Goal: Task Accomplishment & Management: Manage account settings

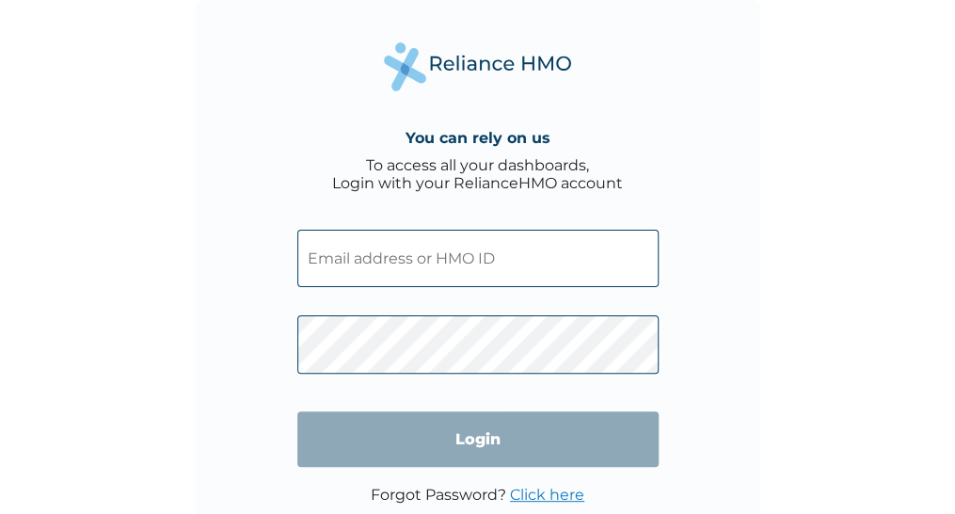
click at [367, 279] on input "text" at bounding box center [477, 258] width 361 height 57
type input "[EMAIL_ADDRESS][DOMAIN_NAME]"
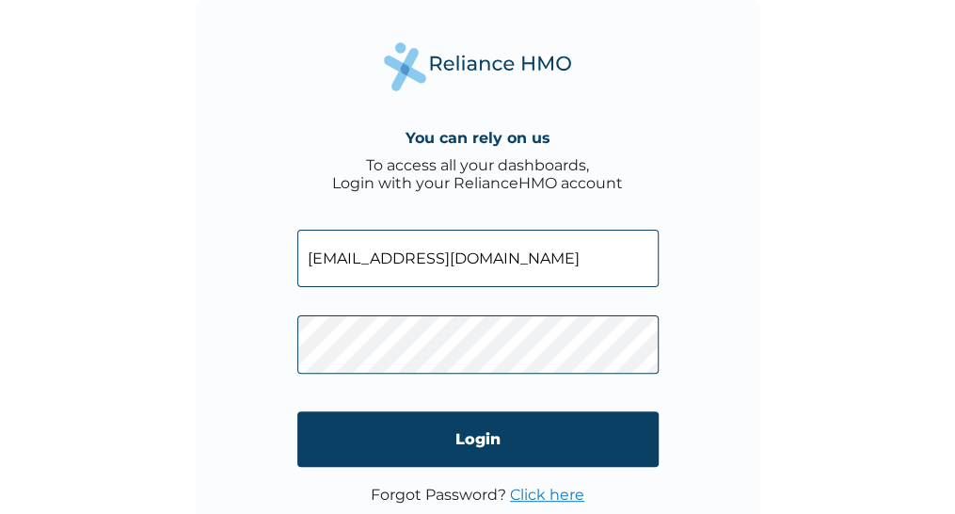
click input "Login" at bounding box center [477, 438] width 361 height 55
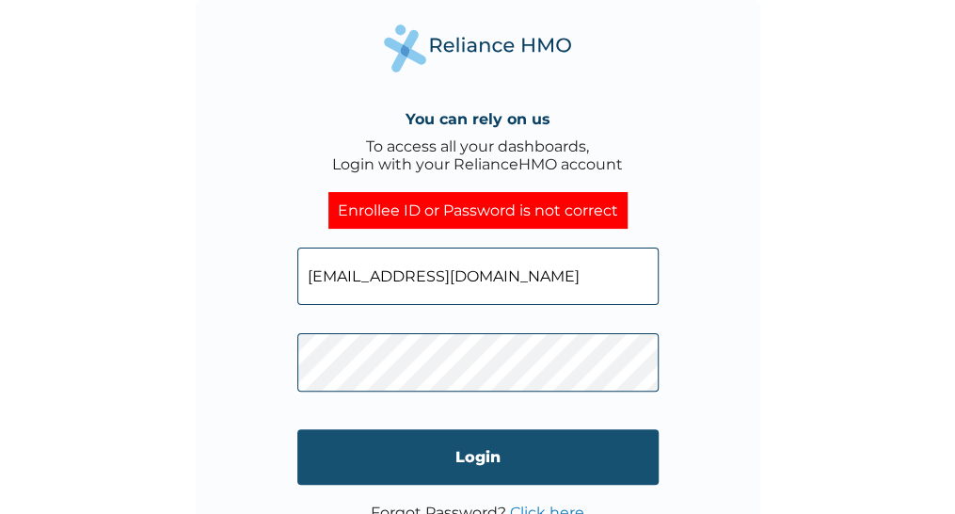
click at [500, 461] on input "Login" at bounding box center [477, 456] width 361 height 55
click at [467, 458] on input "Login" at bounding box center [477, 456] width 361 height 55
click at [467, 447] on input "Login" at bounding box center [477, 456] width 361 height 55
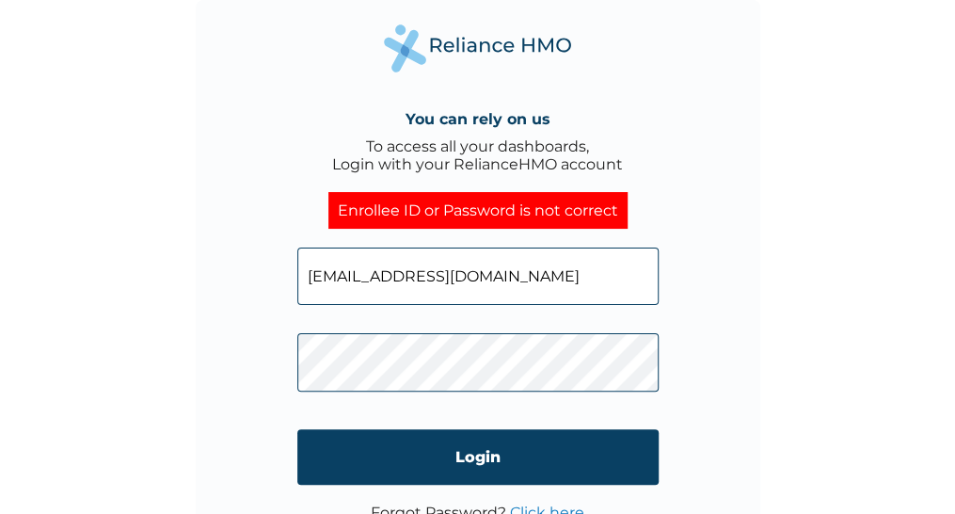
click at [493, 287] on input "[EMAIL_ADDRESS][DOMAIN_NAME]" at bounding box center [477, 275] width 361 height 57
type input "k"
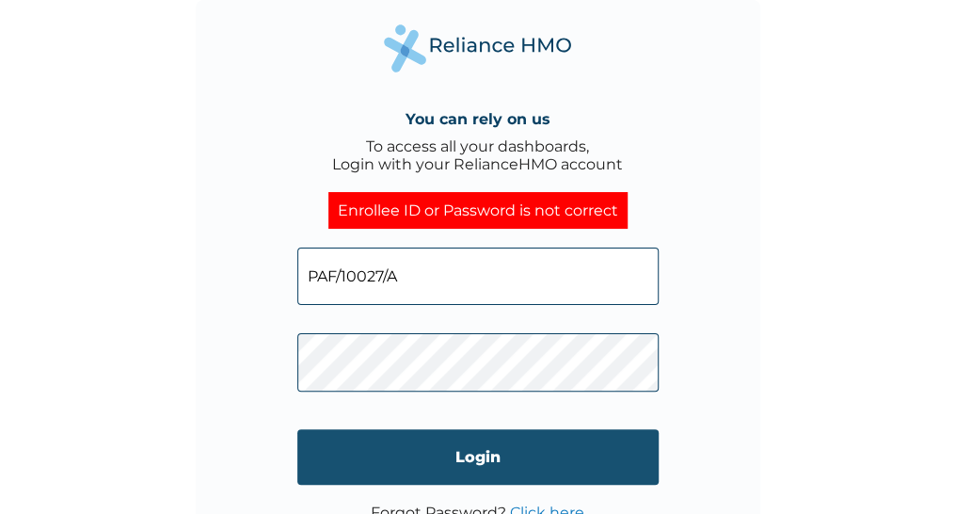
type input "PAF/10027/A"
click at [461, 452] on input "Login" at bounding box center [477, 456] width 361 height 55
click at [493, 456] on input "Login" at bounding box center [477, 456] width 361 height 55
click at [435, 445] on input "Login" at bounding box center [477, 456] width 361 height 55
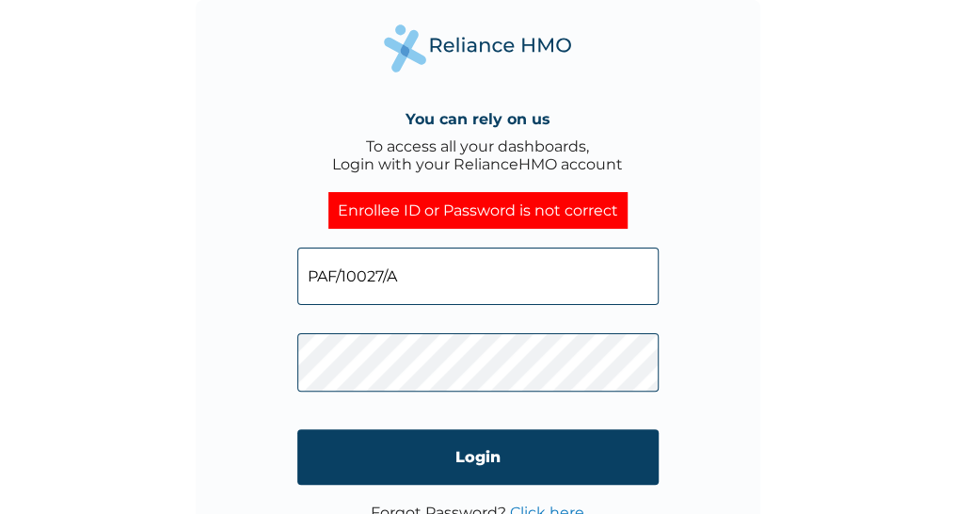
click at [466, 452] on input "Login" at bounding box center [477, 456] width 361 height 55
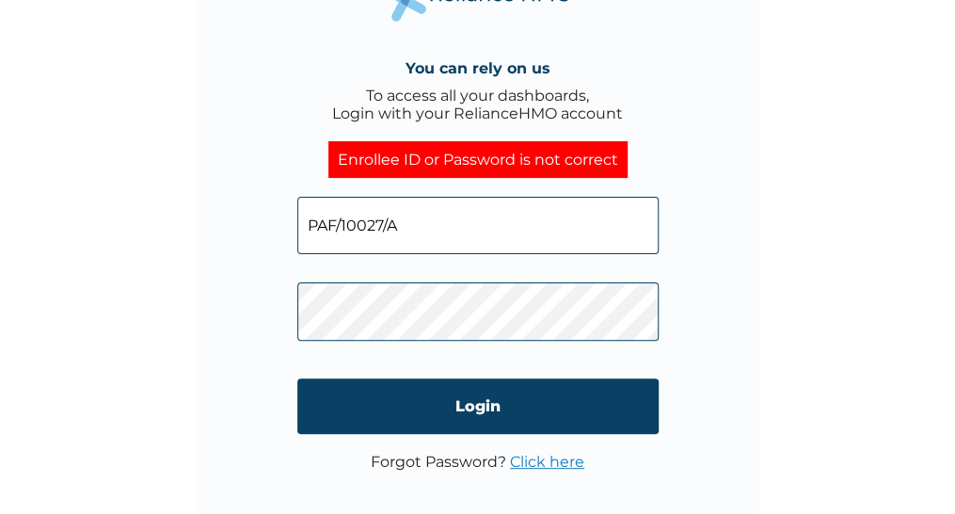
click at [562, 460] on link "Click here" at bounding box center [547, 461] width 74 height 18
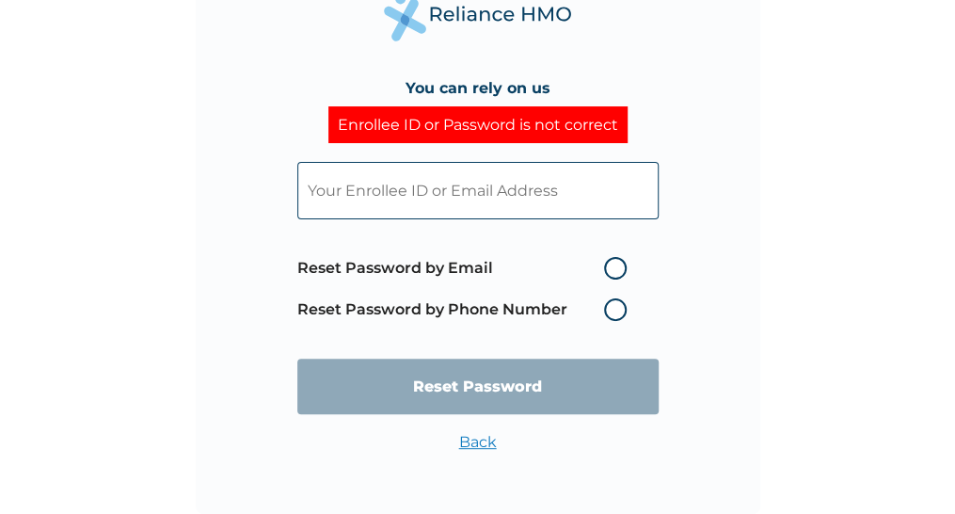
click at [617, 312] on label "Reset Password by Phone Number" at bounding box center [466, 309] width 339 height 23
click at [615, 309] on label "Reset Password by Phone Number" at bounding box center [466, 309] width 339 height 23
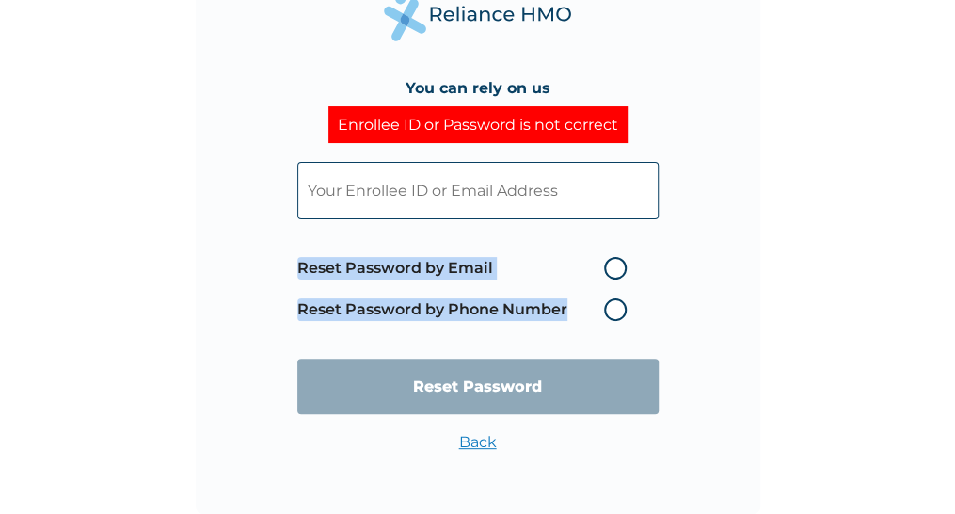
click at [615, 309] on label "Reset Password by Phone Number" at bounding box center [466, 309] width 339 height 23
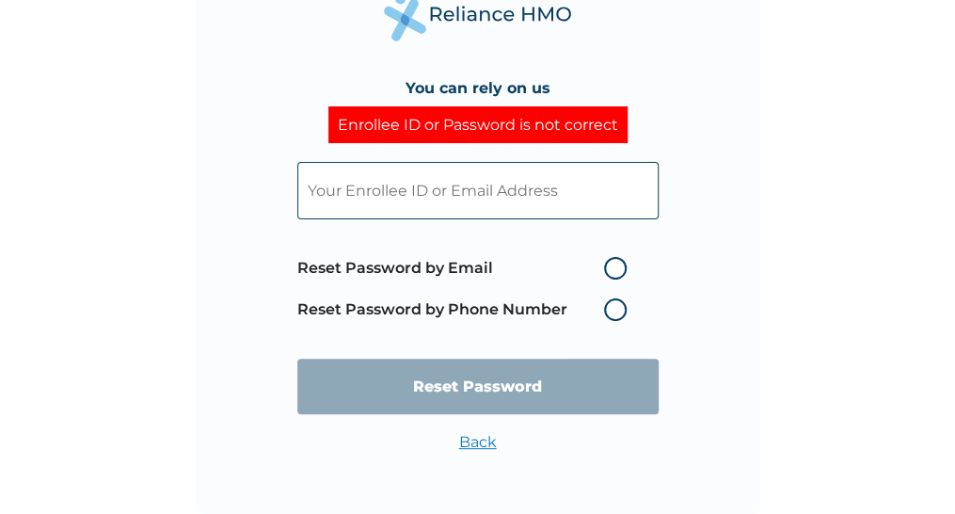
click at [419, 195] on input "text" at bounding box center [477, 190] width 361 height 57
type input "kellybibos"
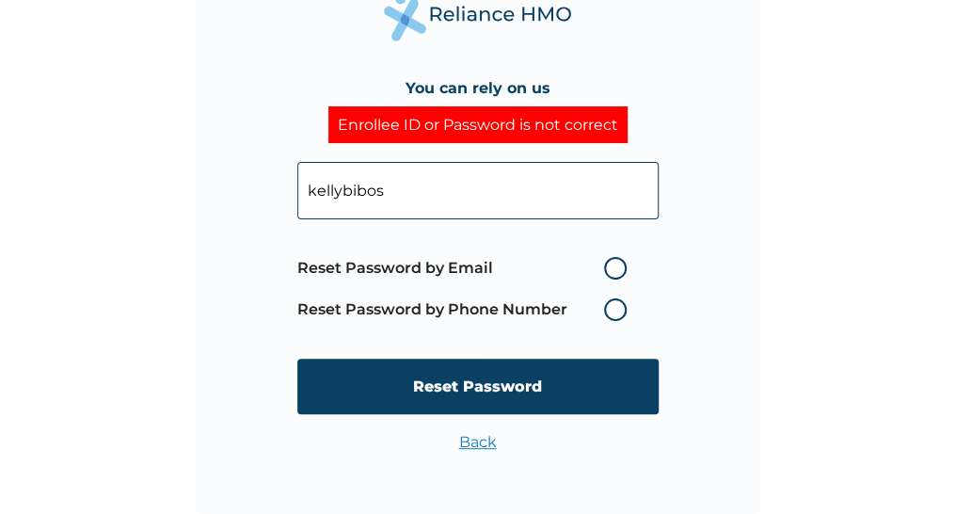
click at [608, 306] on label "Reset Password by Phone Number" at bounding box center [466, 309] width 339 height 23
click at [613, 266] on label "Reset Password by Email" at bounding box center [466, 268] width 339 height 23
click at [608, 266] on input "Reset Password by Email" at bounding box center [593, 268] width 30 height 30
radio input "true"
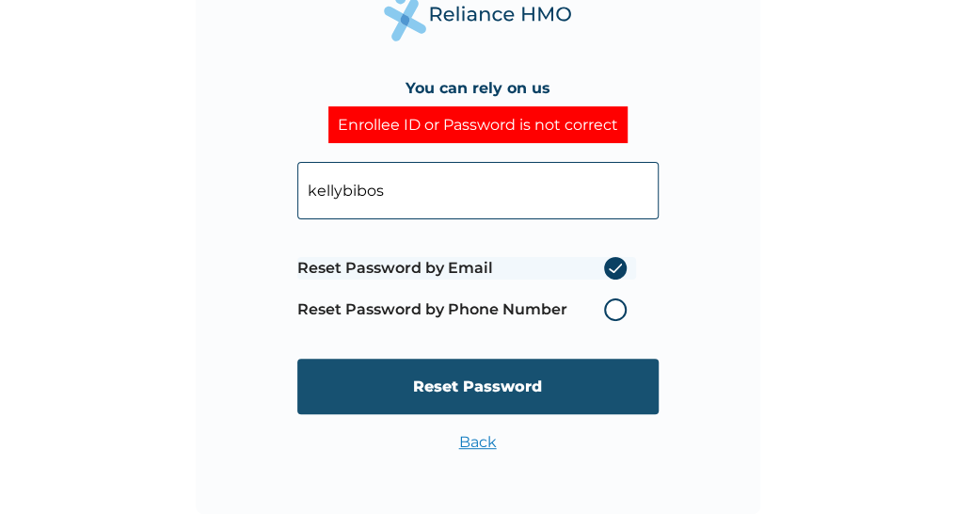
click at [480, 386] on input "Reset Password" at bounding box center [477, 385] width 361 height 55
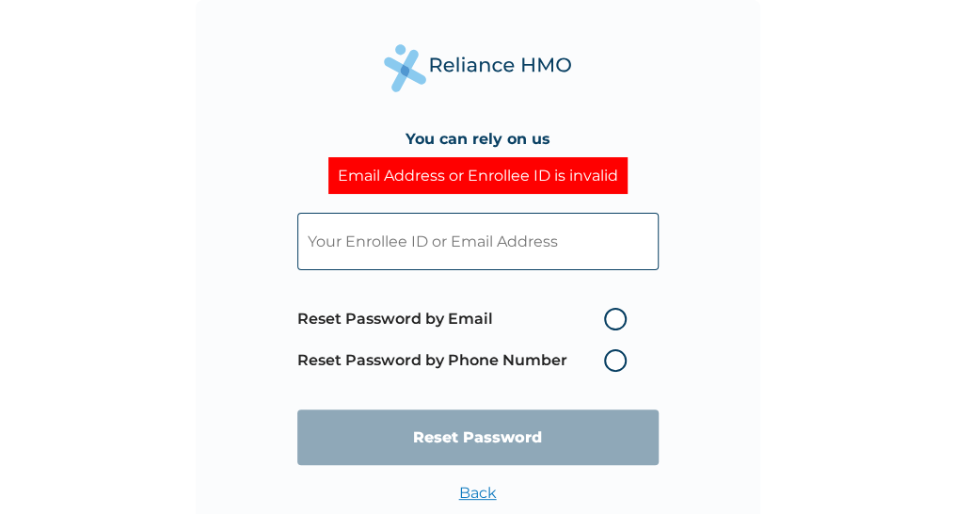
click at [444, 243] on input "text" at bounding box center [477, 241] width 361 height 57
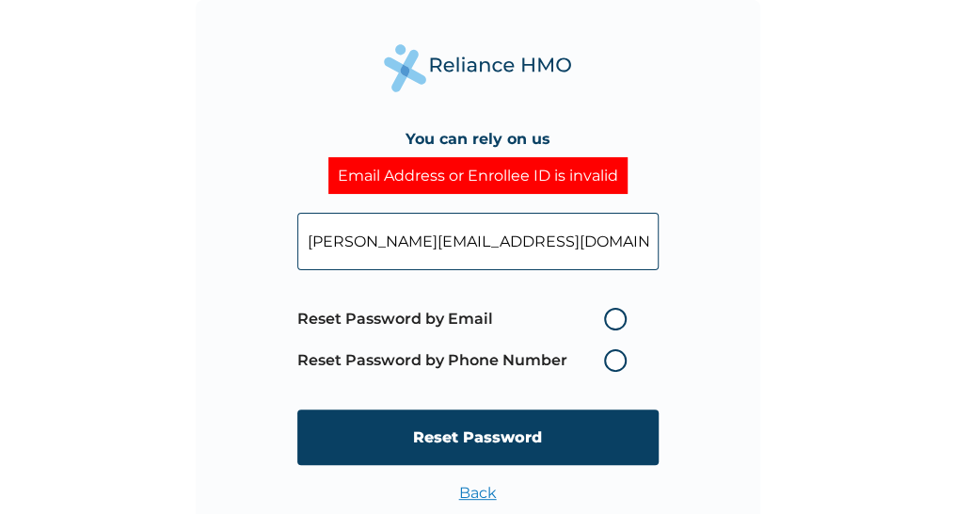
type input "[PERSON_NAME][EMAIL_ADDRESS][DOMAIN_NAME]"
click at [612, 319] on label "Reset Password by Email" at bounding box center [466, 319] width 339 height 23
click at [608, 319] on input "Reset Password by Email" at bounding box center [593, 319] width 30 height 30
radio input "true"
click at [615, 361] on label "Reset Password by Phone Number" at bounding box center [466, 360] width 339 height 23
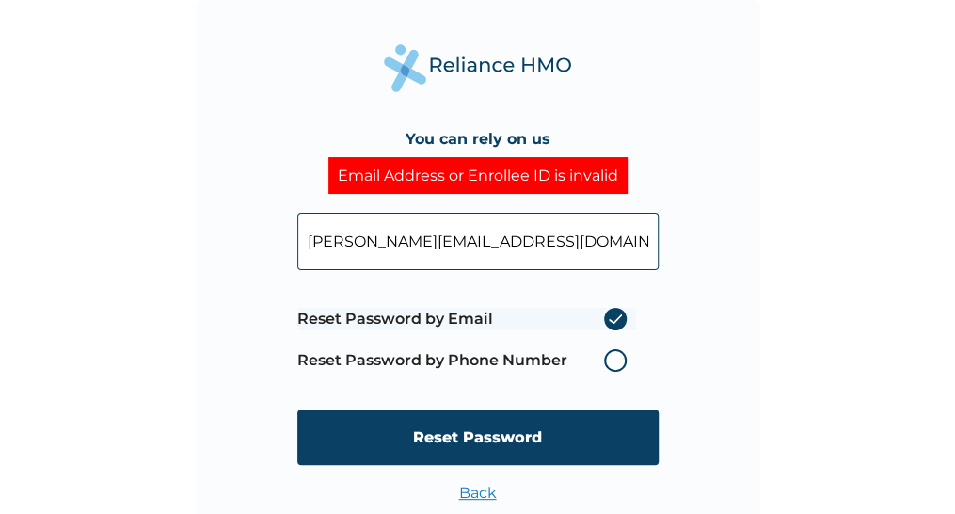
click at [615, 361] on label "Reset Password by Phone Number" at bounding box center [466, 360] width 339 height 23
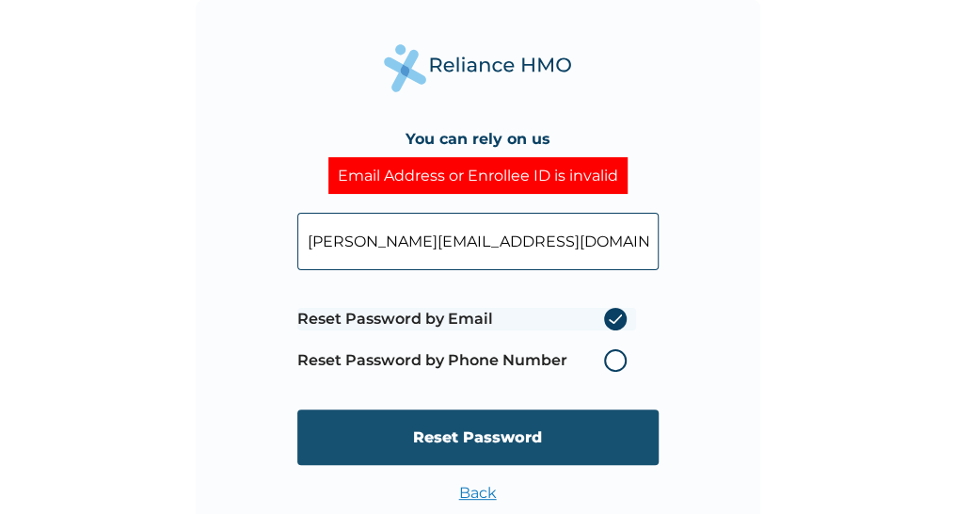
click at [554, 434] on input "Reset Password" at bounding box center [477, 436] width 361 height 55
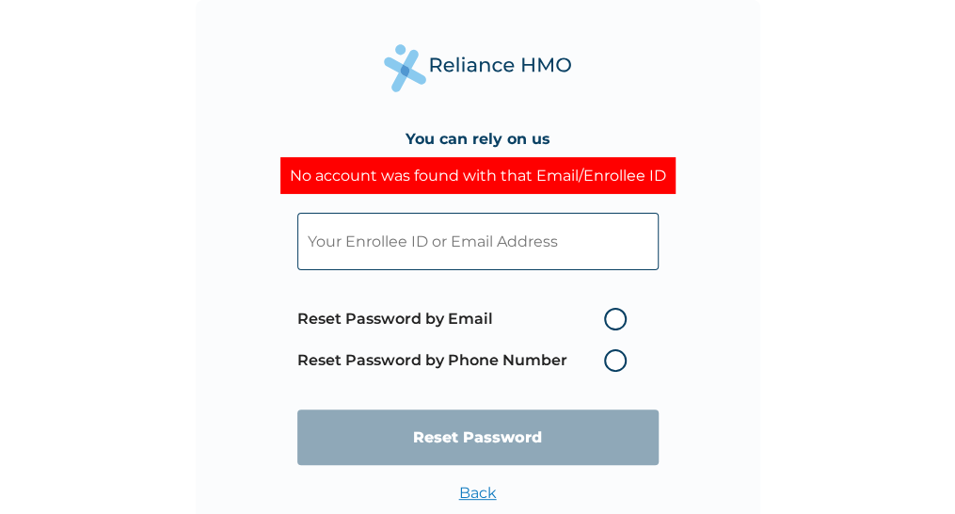
click at [482, 227] on input "text" at bounding box center [477, 241] width 361 height 57
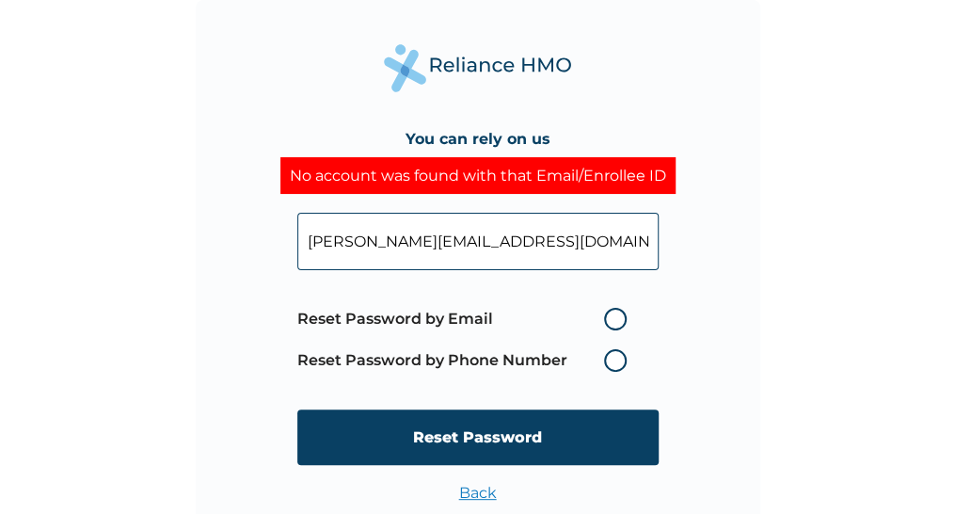
type input "[PERSON_NAME][EMAIL_ADDRESS][DOMAIN_NAME]"
click at [622, 354] on label "Reset Password by Phone Number" at bounding box center [466, 360] width 339 height 23
click at [620, 356] on label "Reset Password by Phone Number" at bounding box center [466, 360] width 339 height 23
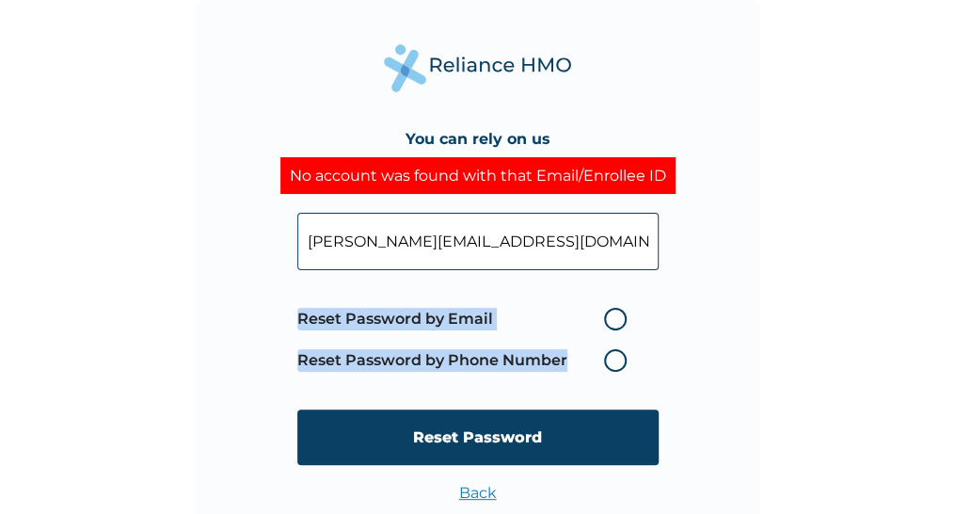
click at [620, 356] on label "Reset Password by Phone Number" at bounding box center [466, 360] width 339 height 23
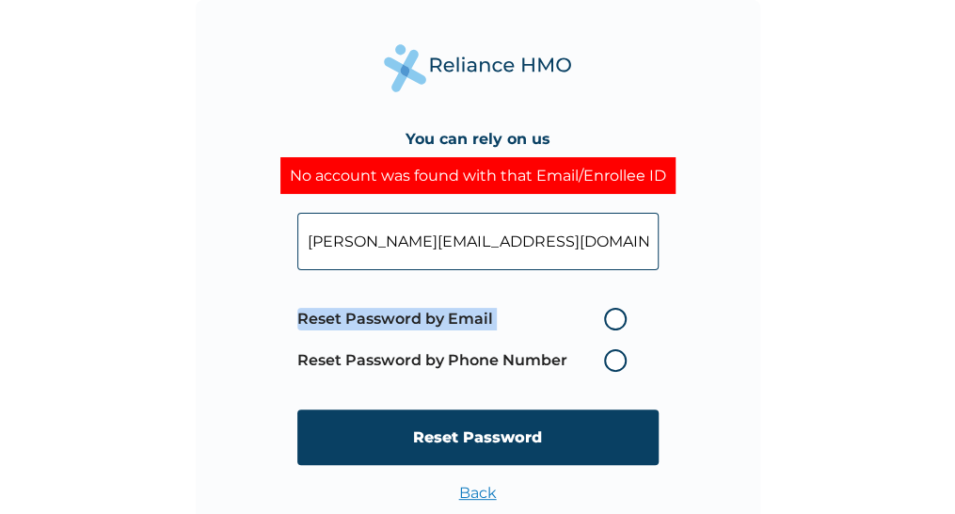
click at [620, 356] on label "Reset Password by Phone Number" at bounding box center [466, 360] width 339 height 23
click at [619, 353] on label "Reset Password by Phone Number" at bounding box center [466, 360] width 339 height 23
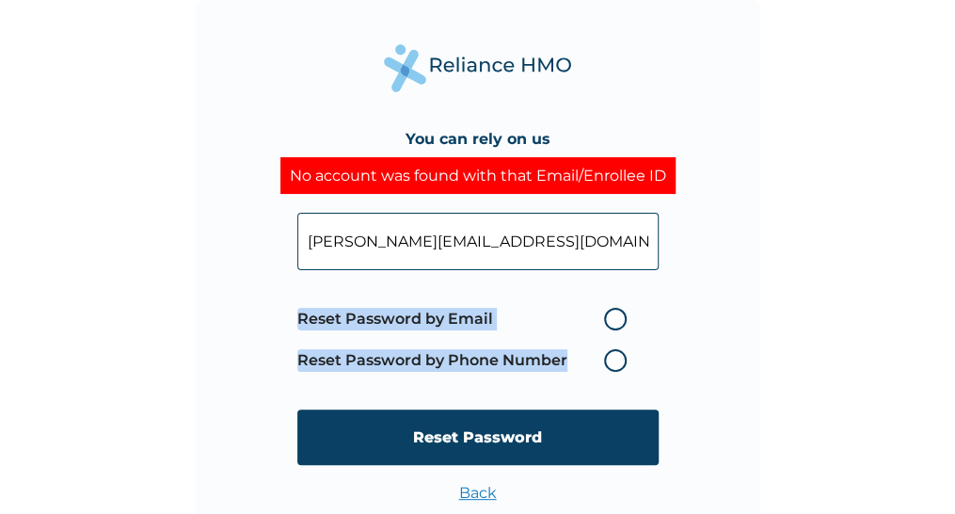
click at [619, 353] on label "Reset Password by Phone Number" at bounding box center [466, 360] width 339 height 23
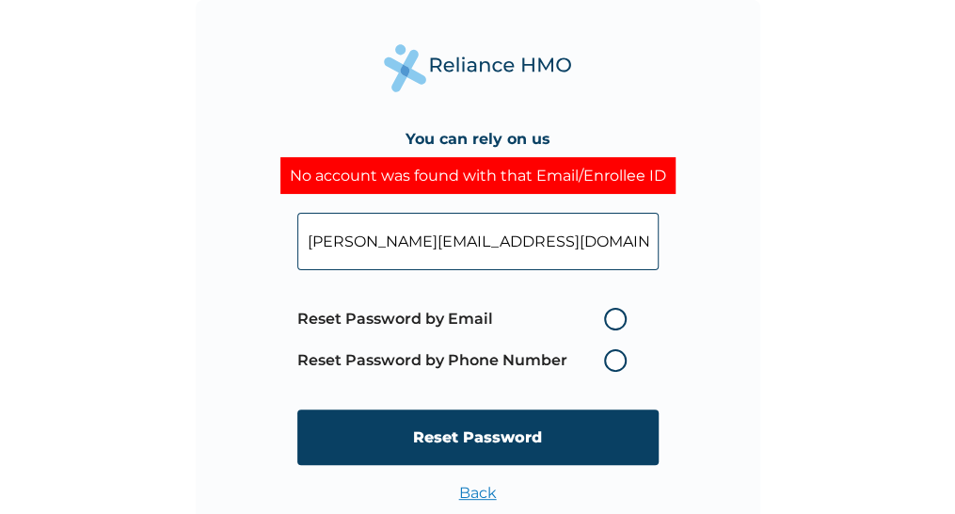
click at [619, 324] on label "Reset Password by Email" at bounding box center [466, 319] width 339 height 23
click at [608, 324] on input "Reset Password by Email" at bounding box center [593, 319] width 30 height 30
radio input "true"
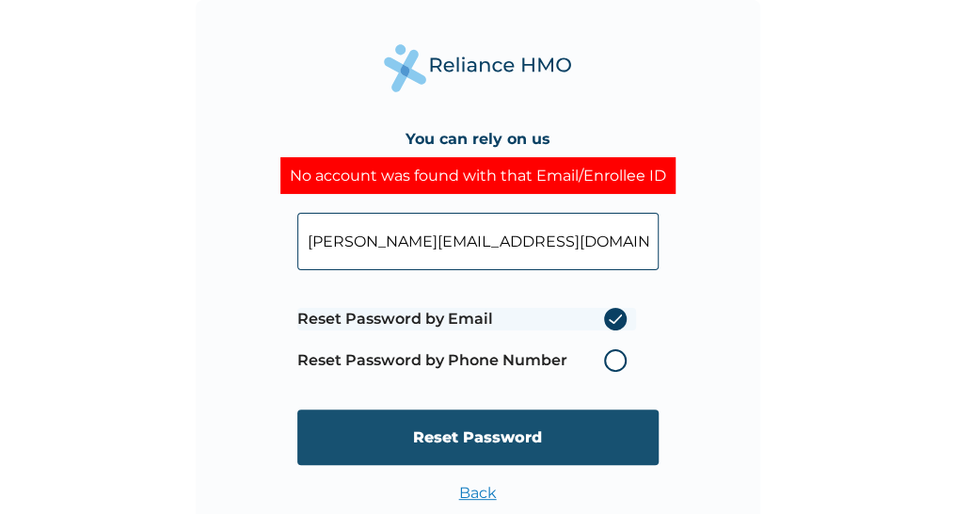
click at [542, 439] on input "Reset Password" at bounding box center [477, 436] width 361 height 55
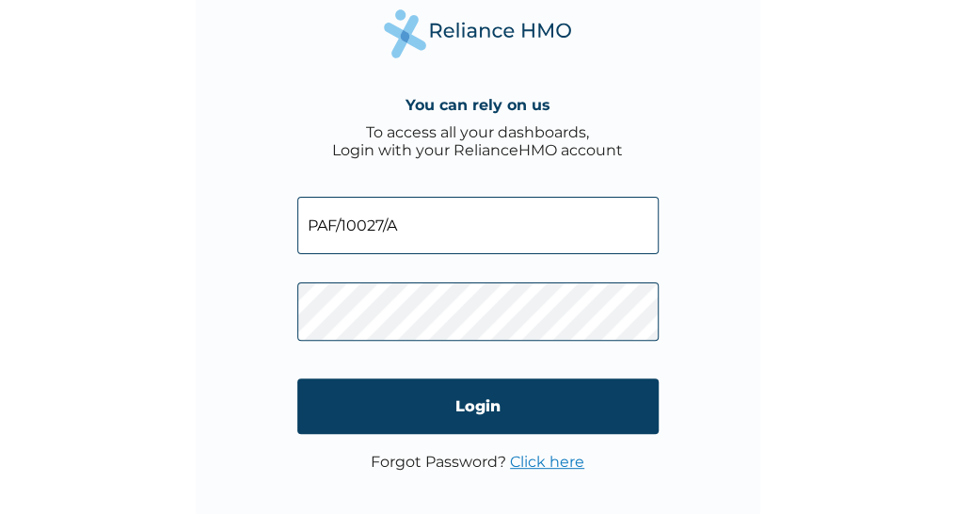
scroll to position [51, 0]
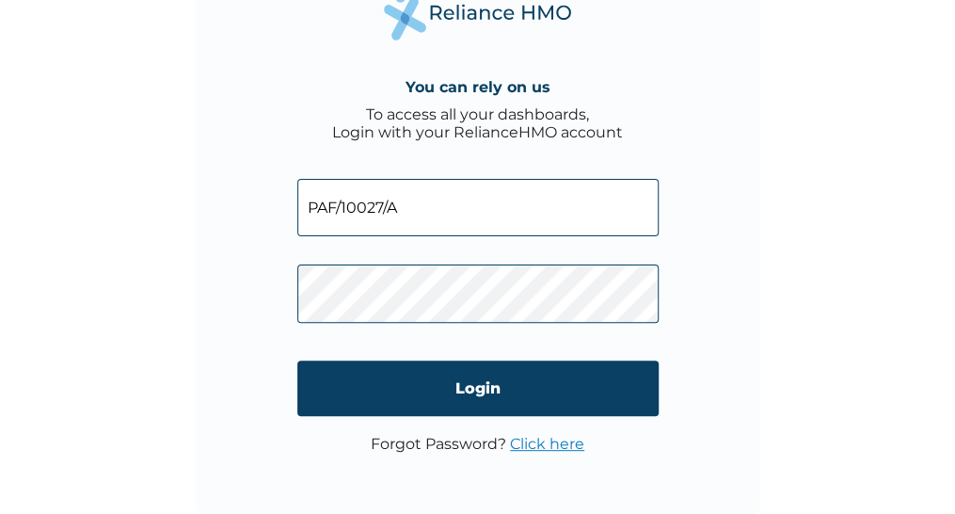
click at [419, 211] on input "PAF/10027/A" at bounding box center [477, 207] width 361 height 57
type input "P"
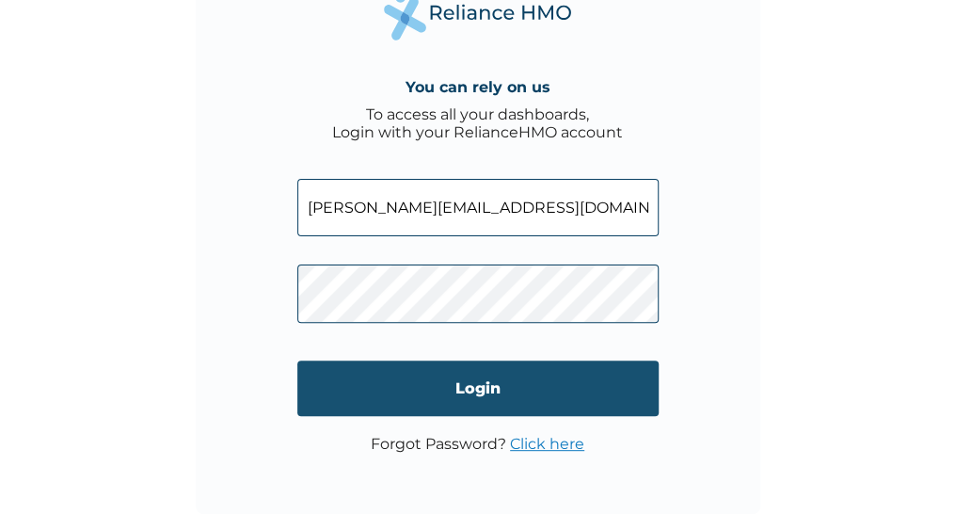
type input "[PERSON_NAME][EMAIL_ADDRESS][DOMAIN_NAME]"
click at [476, 381] on input "Login" at bounding box center [477, 387] width 361 height 55
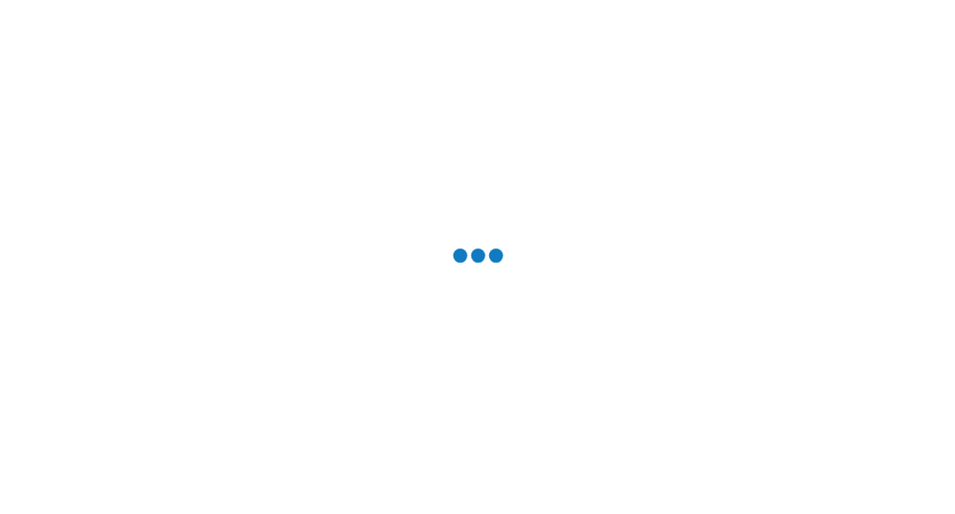
scroll to position [0, 0]
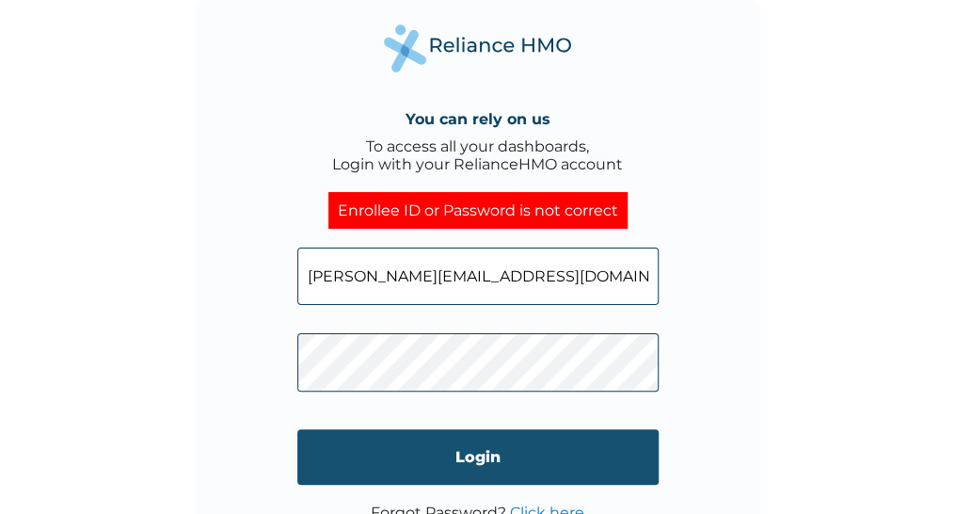
click at [416, 445] on input "Login" at bounding box center [477, 456] width 361 height 55
click at [477, 451] on input "Login" at bounding box center [477, 456] width 361 height 55
click at [525, 448] on input "Login" at bounding box center [477, 456] width 361 height 55
click at [482, 461] on input "Login" at bounding box center [477, 456] width 361 height 55
click at [455, 443] on input "Login" at bounding box center [477, 456] width 361 height 55
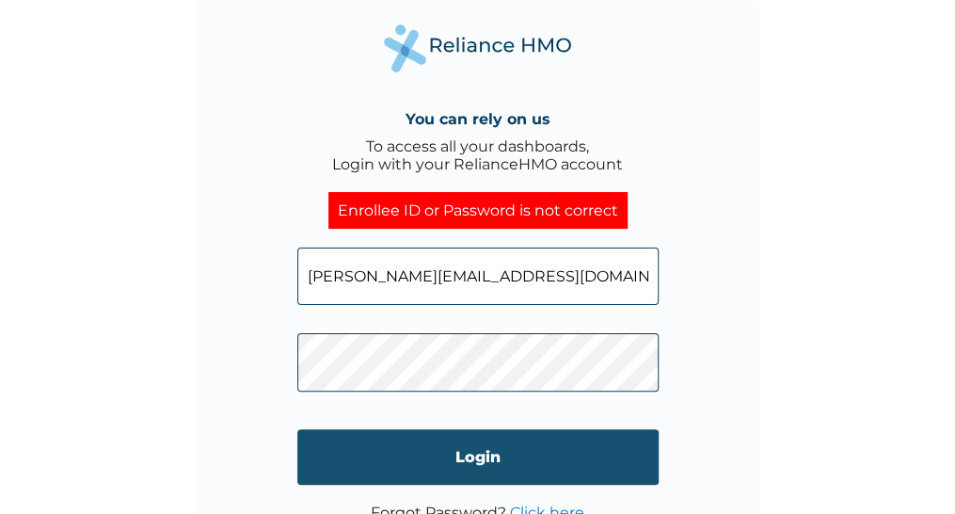
click at [489, 464] on input "Login" at bounding box center [477, 456] width 361 height 55
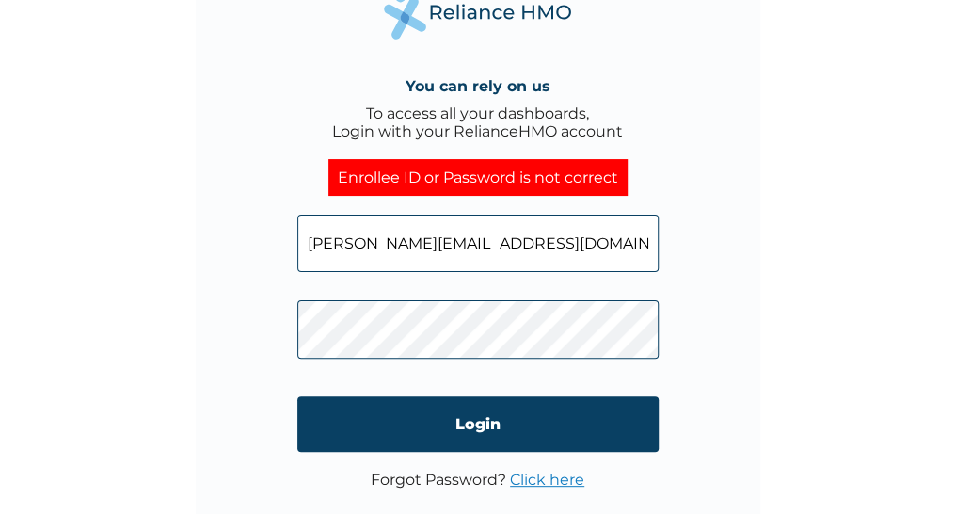
scroll to position [51, 0]
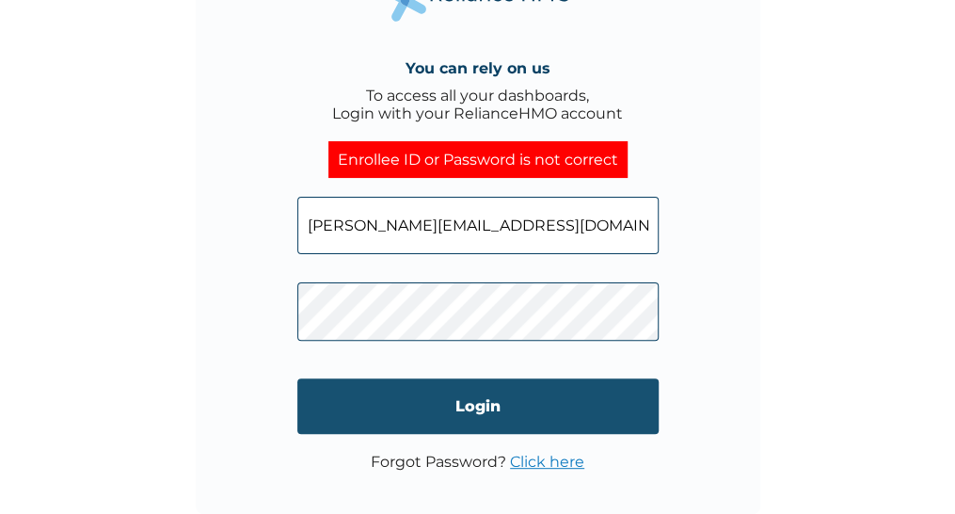
click at [486, 407] on input "Login" at bounding box center [477, 405] width 361 height 55
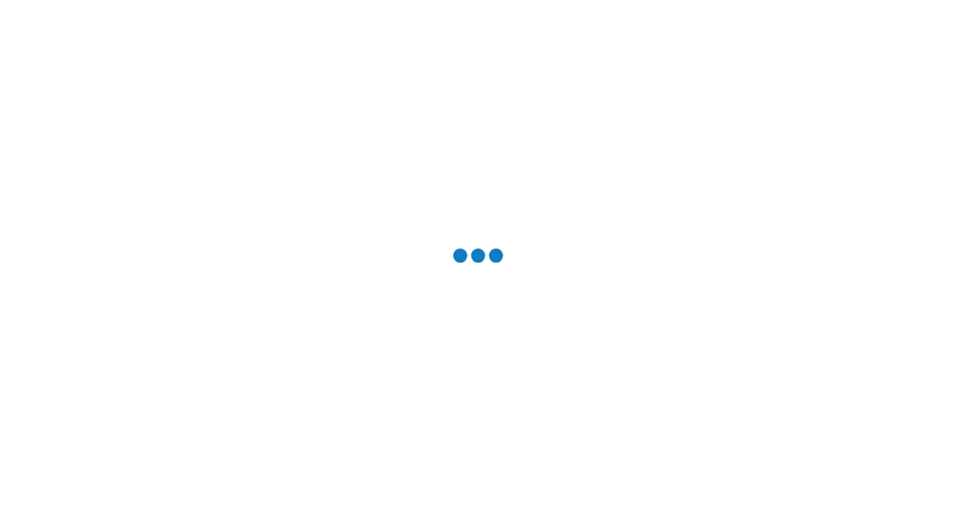
scroll to position [0, 0]
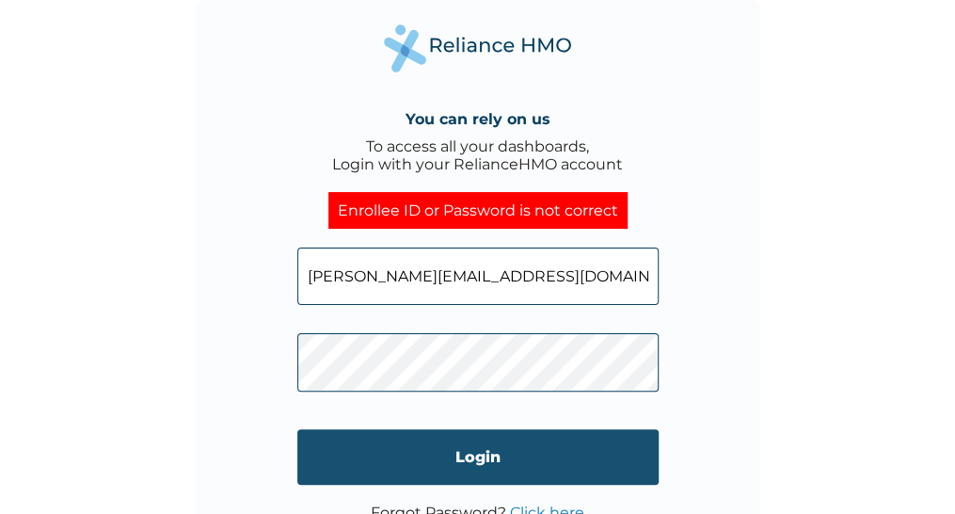
click at [495, 449] on input "Login" at bounding box center [477, 456] width 361 height 55
click at [457, 458] on input "Login" at bounding box center [477, 456] width 361 height 55
click at [452, 456] on input "Login" at bounding box center [477, 456] width 361 height 55
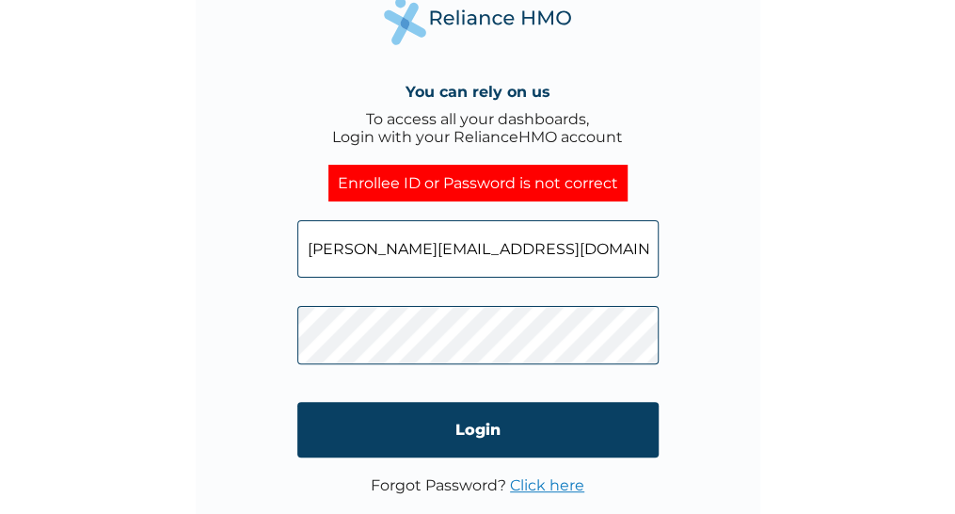
scroll to position [51, 0]
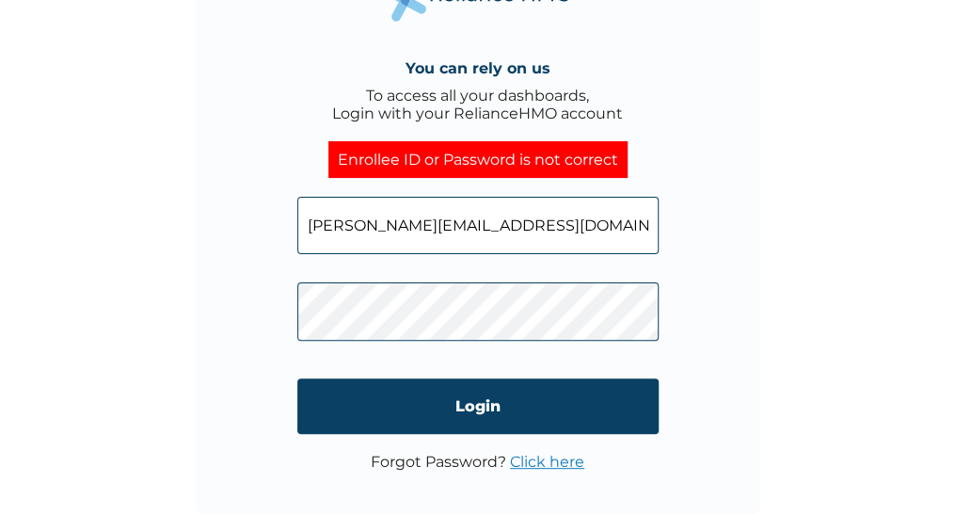
click at [521, 464] on link "Click here" at bounding box center [547, 461] width 74 height 18
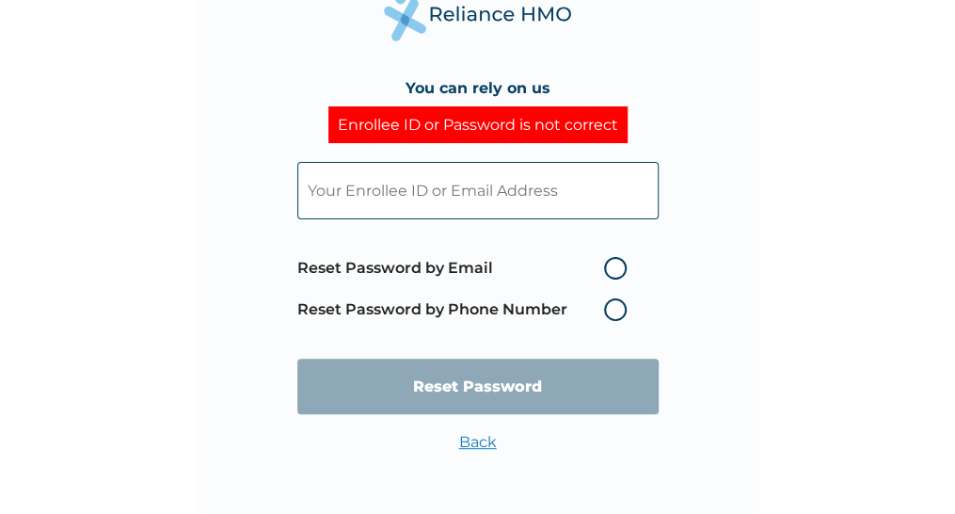
click at [519, 198] on input "text" at bounding box center [477, 190] width 361 height 57
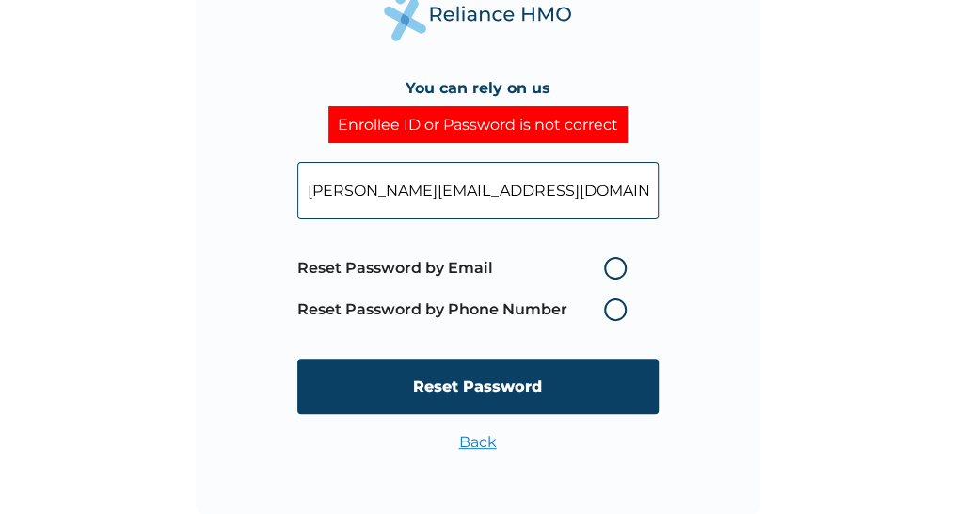
click at [617, 311] on label "Reset Password by Phone Number" at bounding box center [466, 309] width 339 height 23
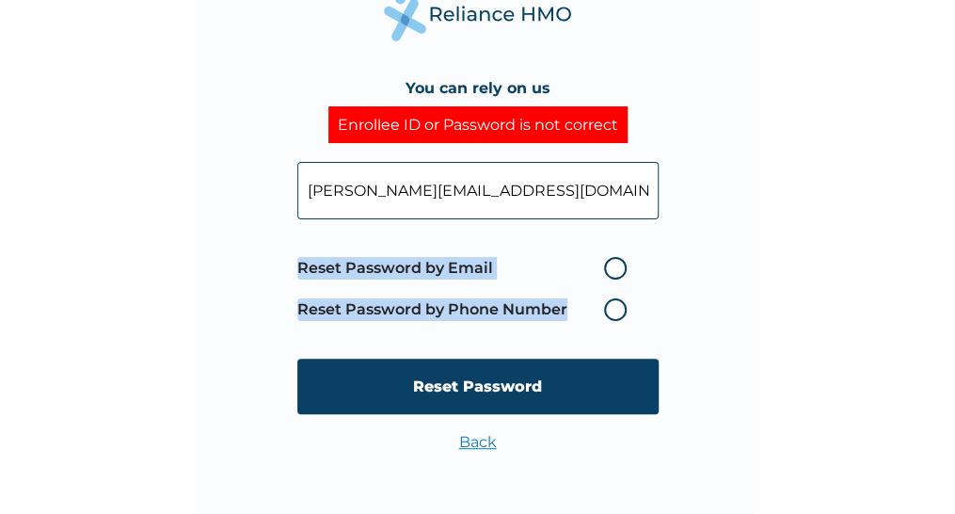
click at [617, 311] on label "Reset Password by Phone Number" at bounding box center [466, 309] width 339 height 23
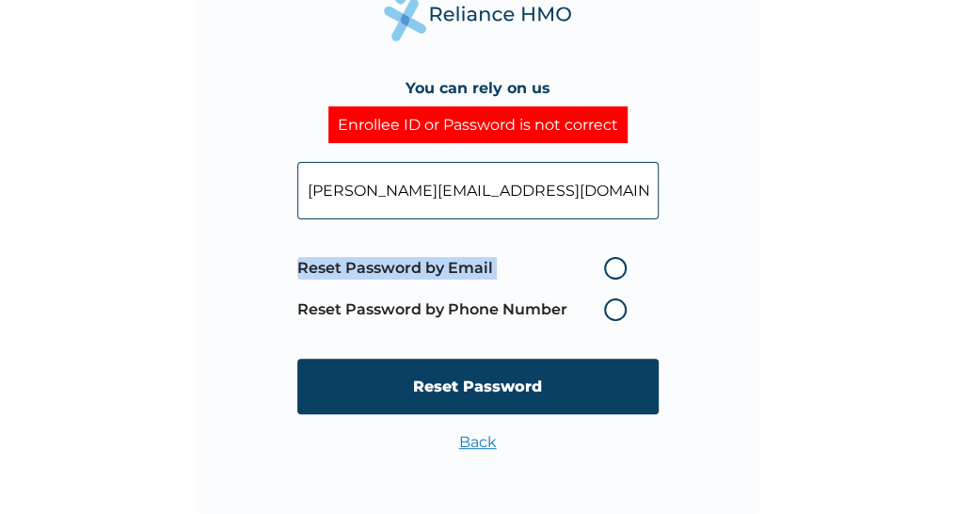
click at [617, 311] on label "Reset Password by Phone Number" at bounding box center [466, 309] width 339 height 23
click at [491, 190] on input "[PERSON_NAME][EMAIL_ADDRESS][DOMAIN_NAME]" at bounding box center [477, 190] width 361 height 57
drag, startPoint x: 509, startPoint y: 191, endPoint x: 282, endPoint y: 186, distance: 226.7
click at [282, 186] on div "You can rely on us Enrollee ID or Password is not correct [PERSON_NAME][EMAIL_A…" at bounding box center [478, 231] width 564 height 564
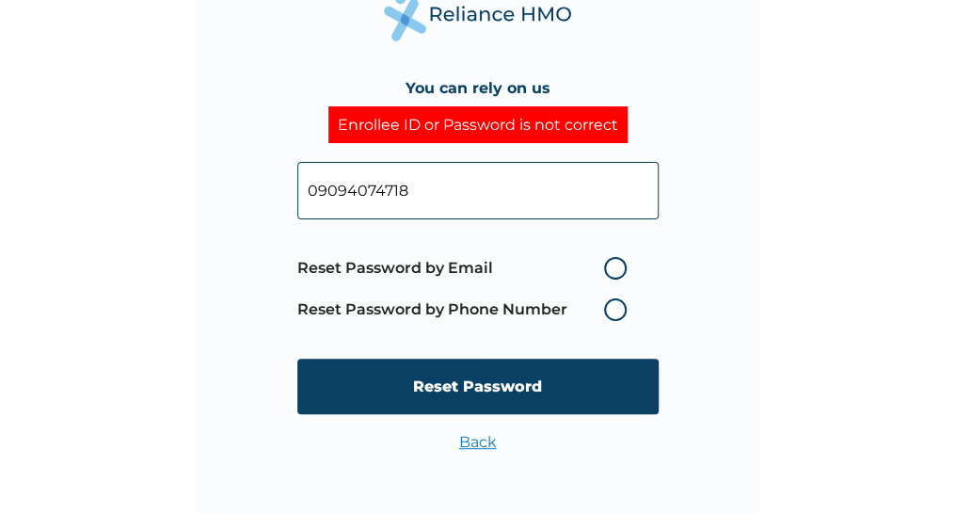
click at [609, 309] on label "Reset Password by Phone Number" at bounding box center [466, 309] width 339 height 23
click at [619, 307] on label "Reset Password by Phone Number" at bounding box center [466, 309] width 339 height 23
click at [312, 188] on input "09094074718" at bounding box center [477, 190] width 361 height 57
type input "[PHONE_NUMBER]"
click at [613, 309] on label "Reset Password by Phone Number" at bounding box center [466, 309] width 339 height 23
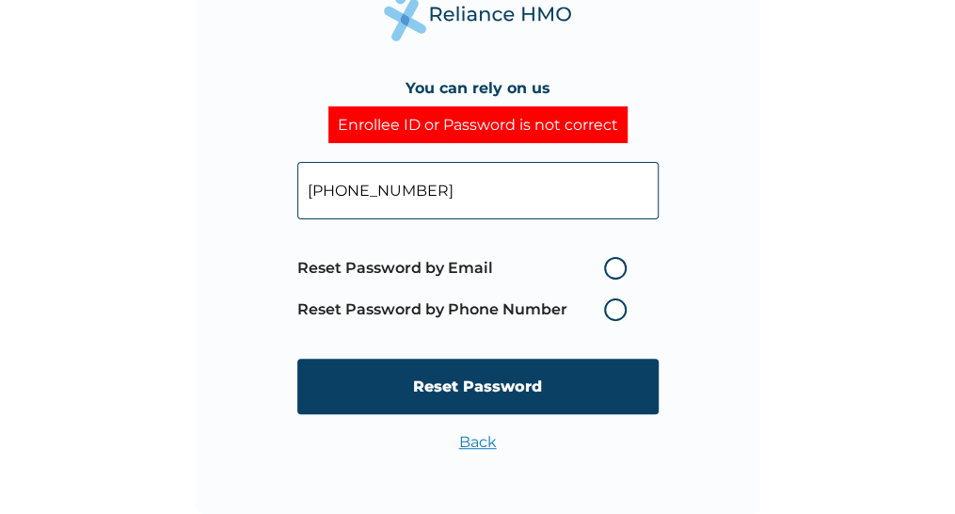
click at [611, 309] on label "Reset Password by Phone Number" at bounding box center [466, 309] width 339 height 23
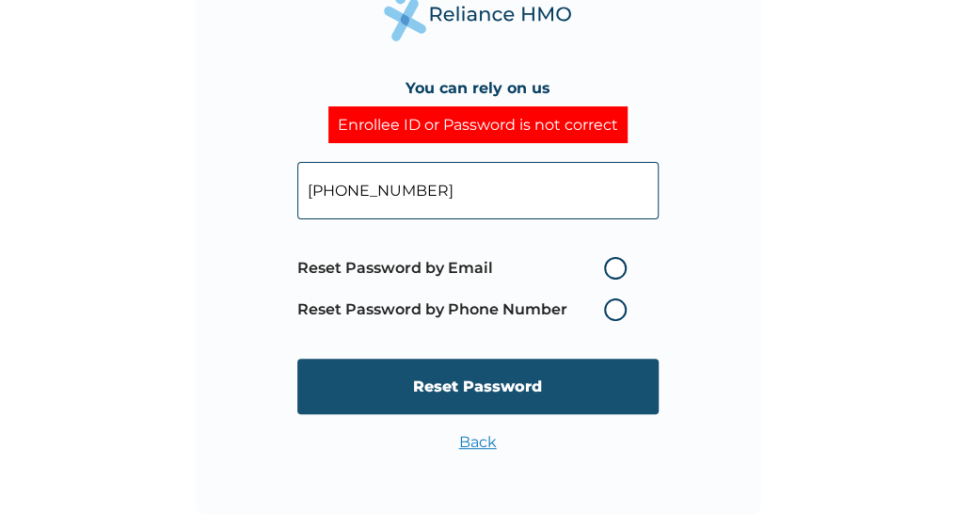
click at [476, 383] on input "Reset Password" at bounding box center [477, 385] width 361 height 55
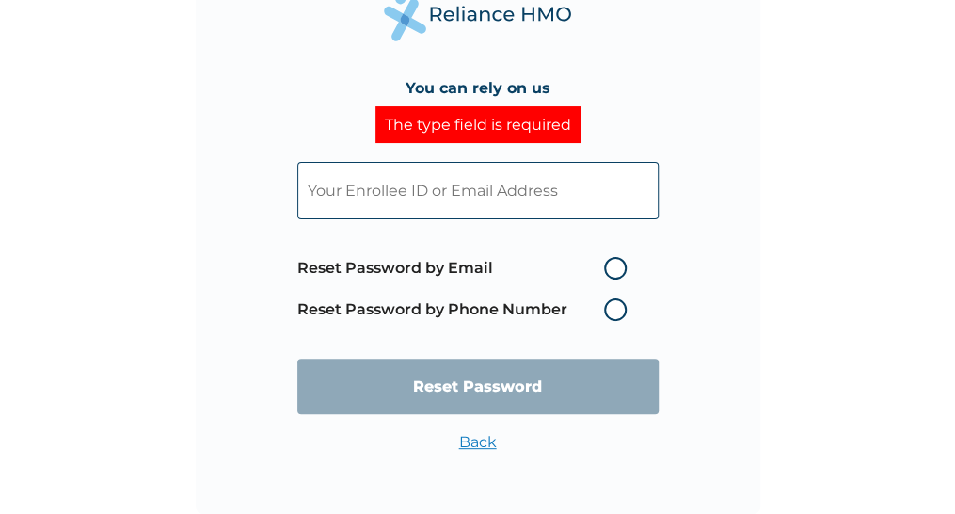
click at [476, 440] on link "Back" at bounding box center [478, 442] width 38 height 18
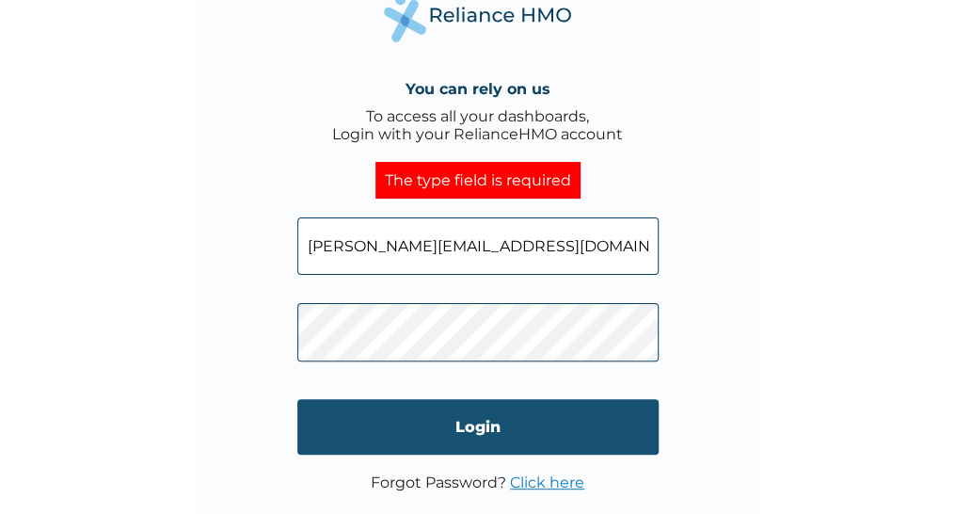
click at [478, 424] on input "Login" at bounding box center [477, 426] width 361 height 55
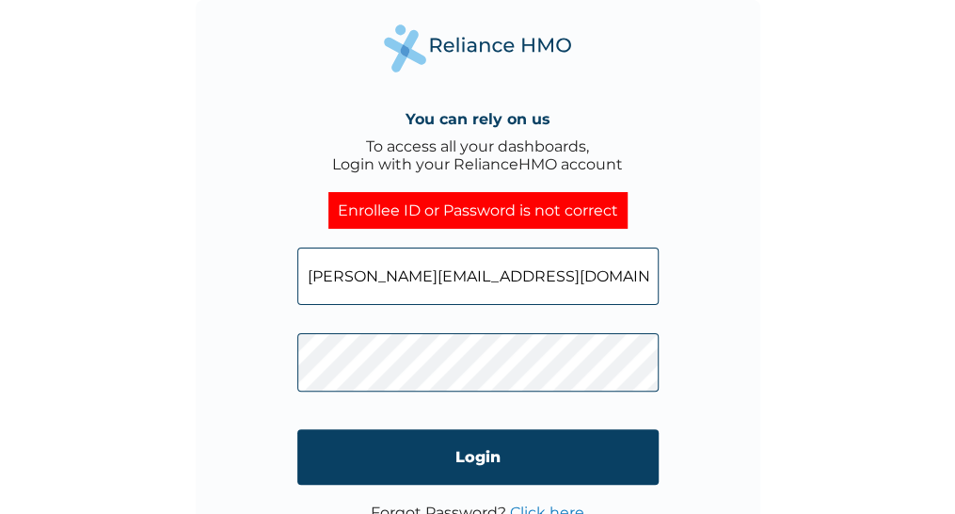
scroll to position [51, 0]
